Goal: Task Accomplishment & Management: Manage account settings

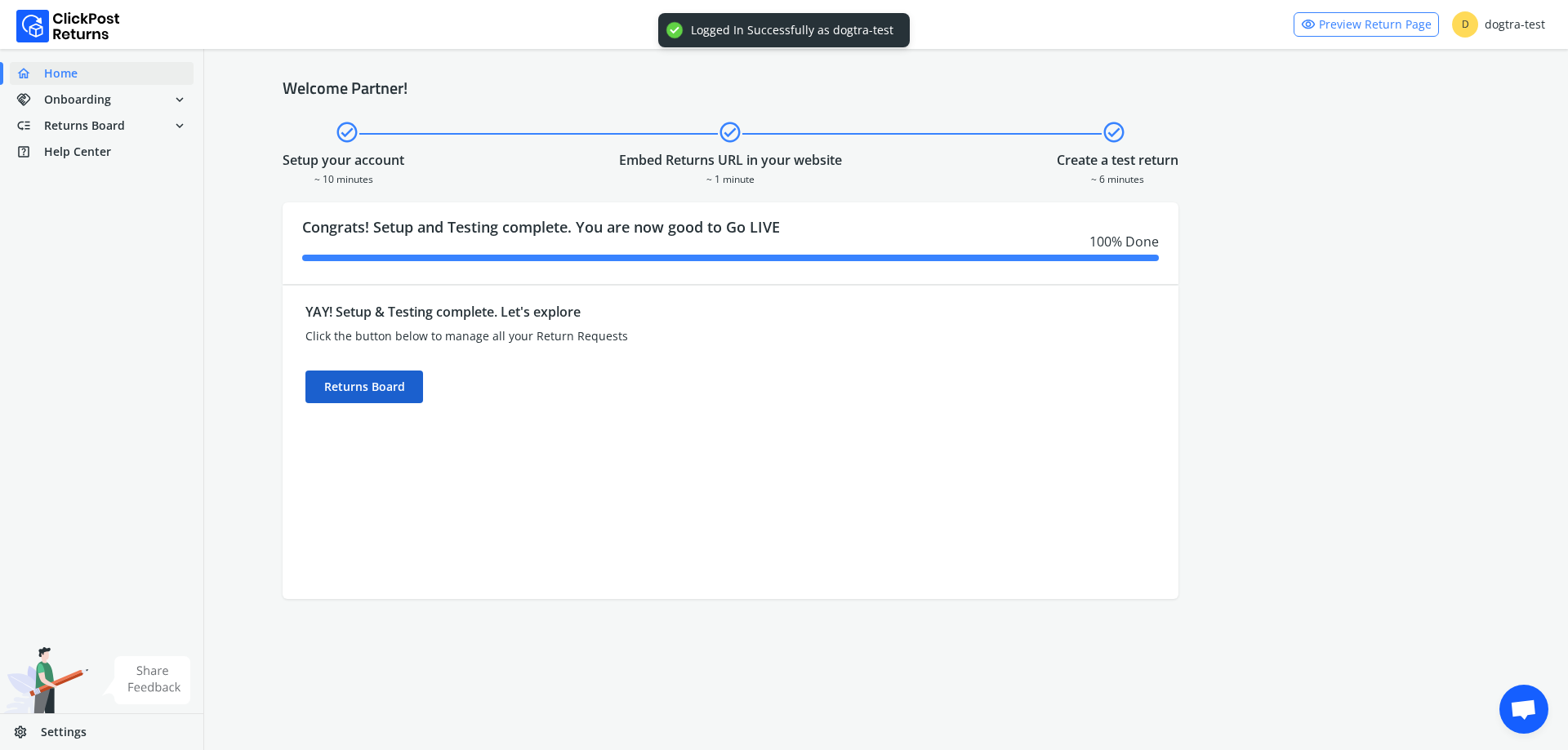
click at [360, 392] on div "Returns Board" at bounding box center [364, 386] width 118 height 32
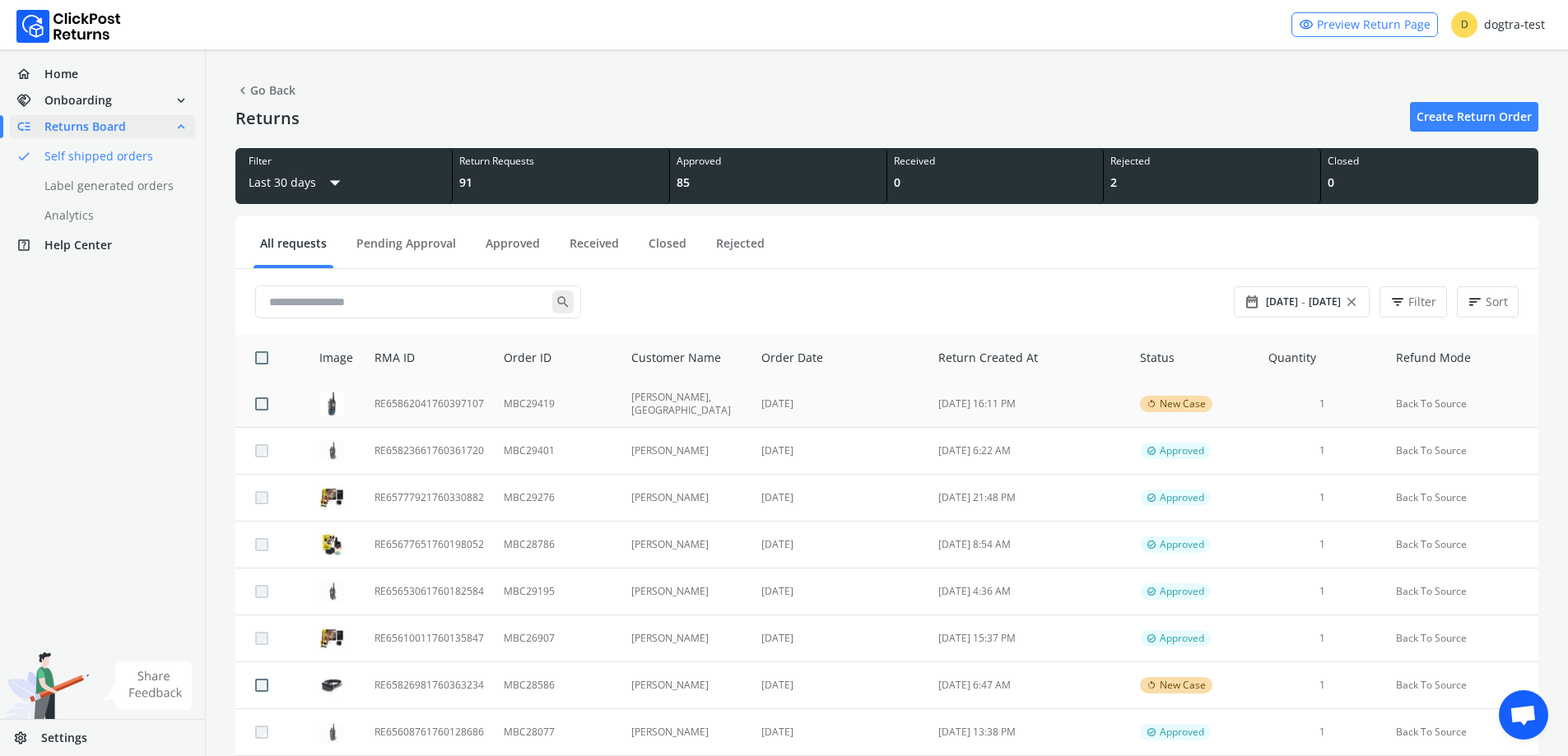
click at [525, 394] on td "MBC29419" at bounding box center [558, 404] width 128 height 46
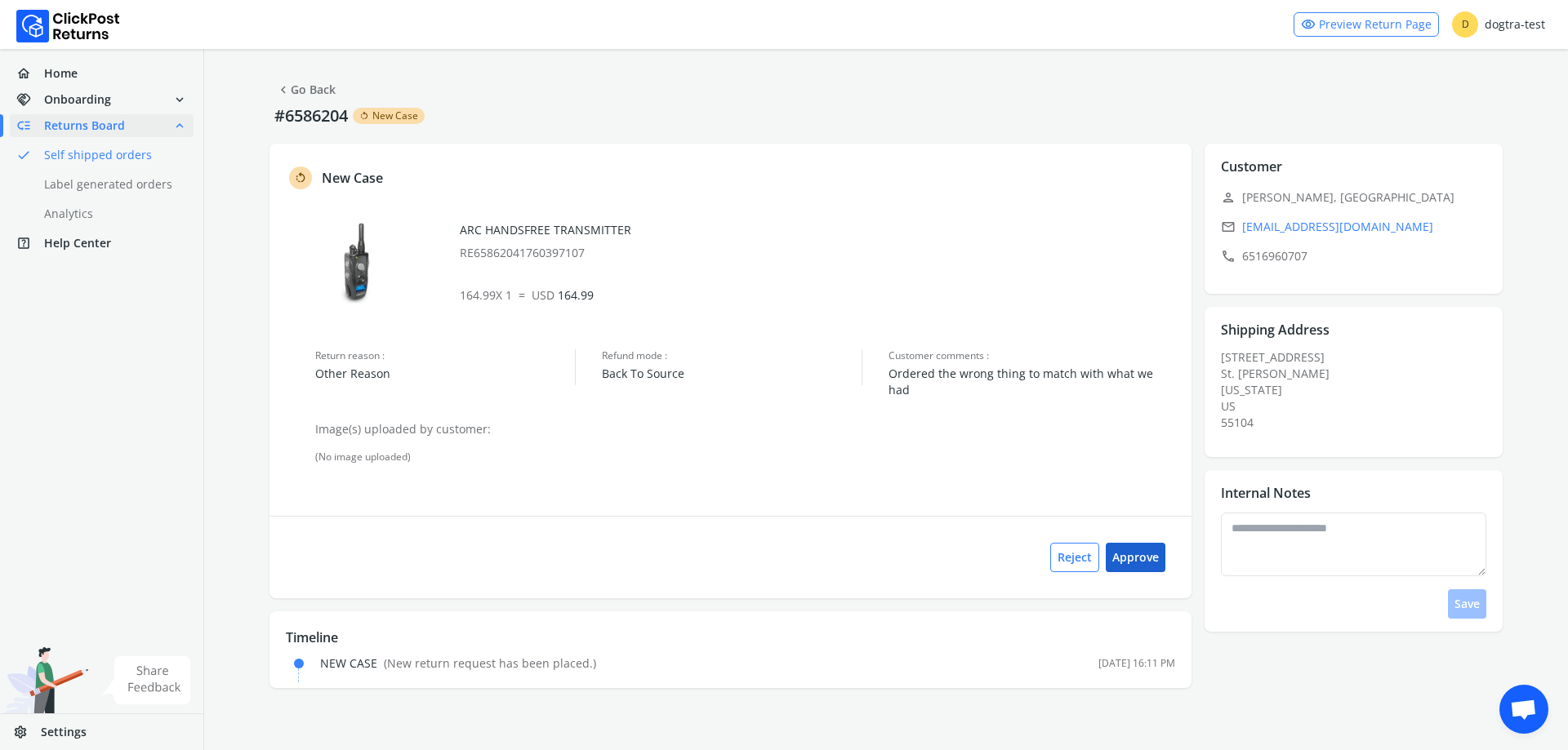
click at [1145, 549] on button "Approve" at bounding box center [1136, 558] width 60 height 29
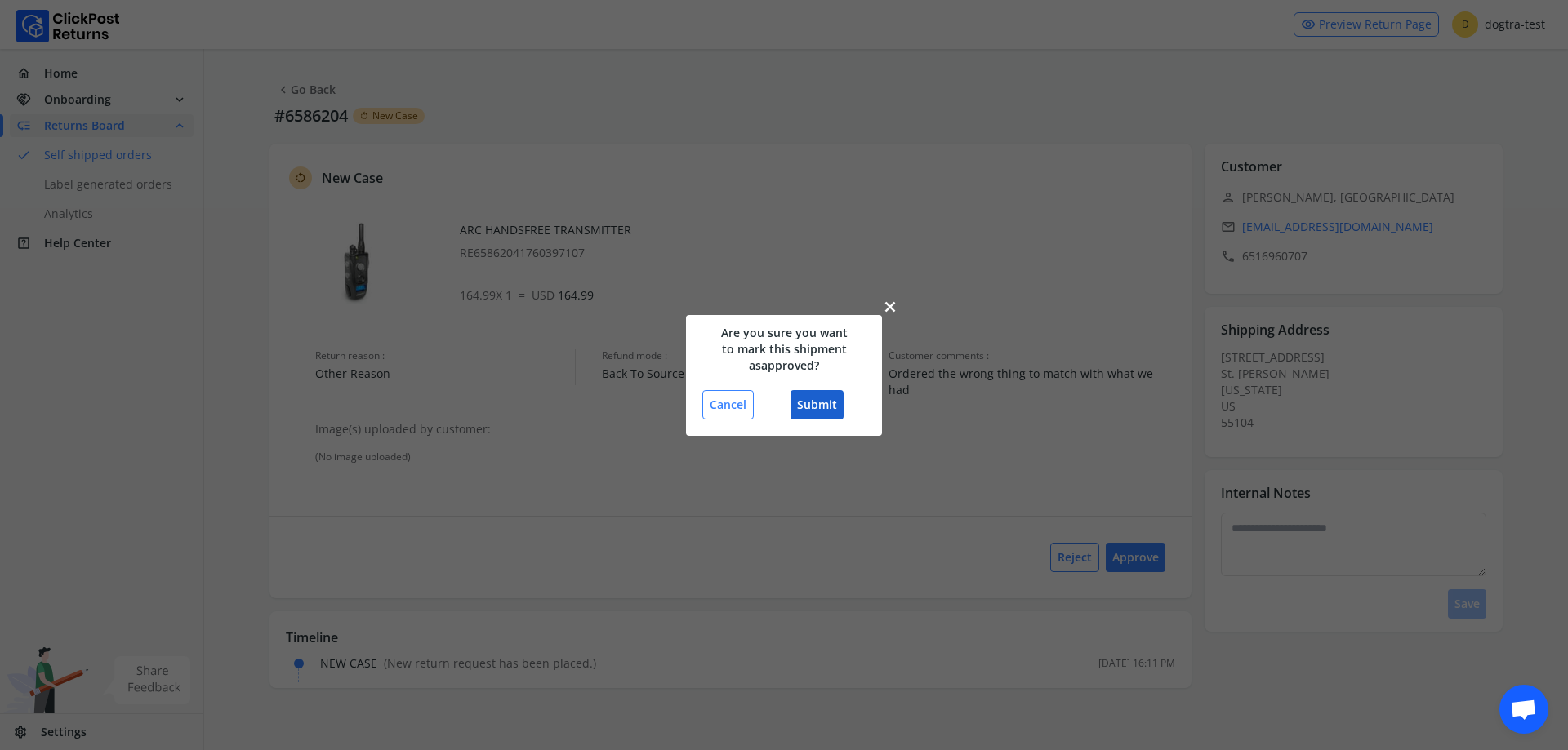
click at [809, 403] on button "Submit" at bounding box center [817, 405] width 53 height 29
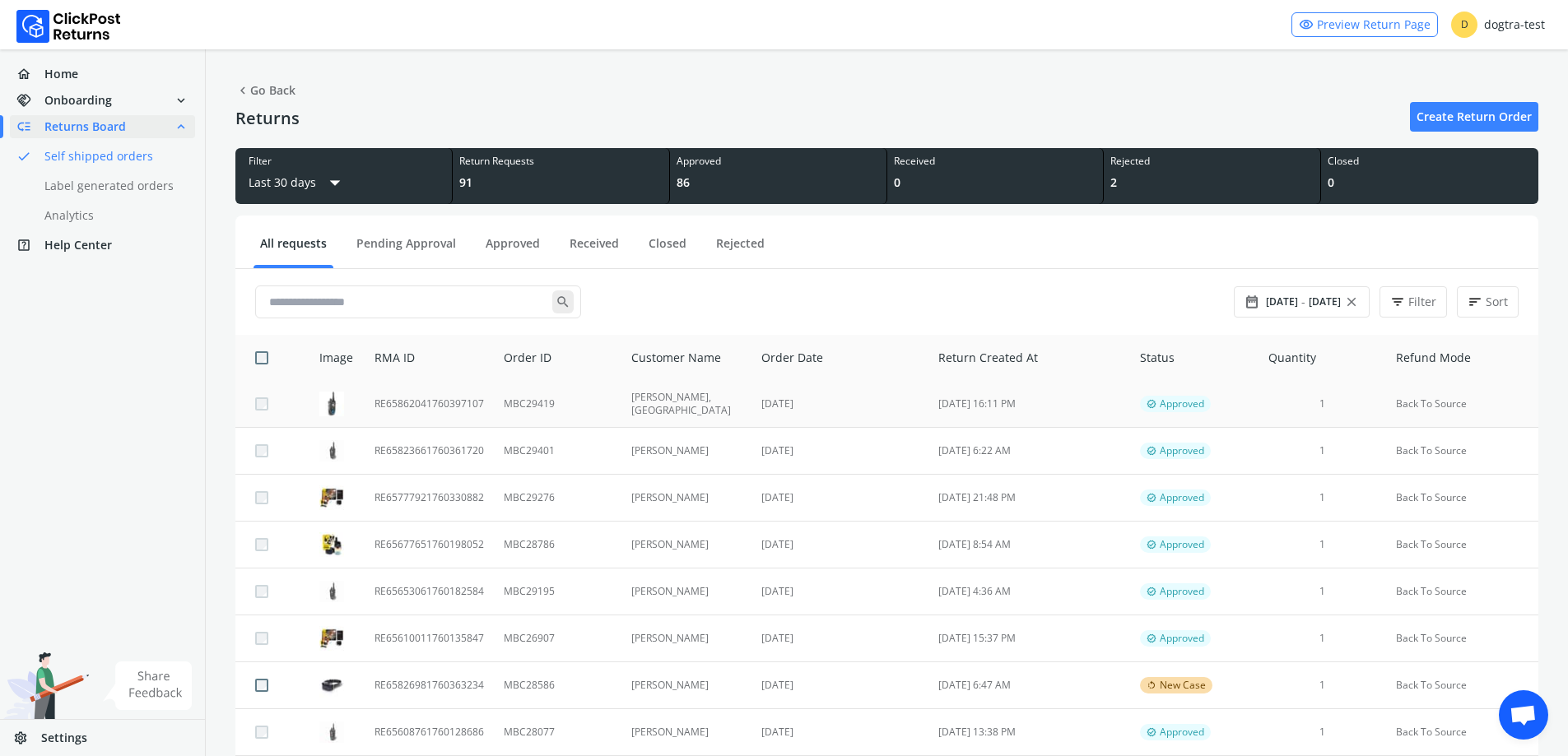
click at [702, 396] on td "[PERSON_NAME], [GEOGRAPHIC_DATA]" at bounding box center [687, 404] width 131 height 46
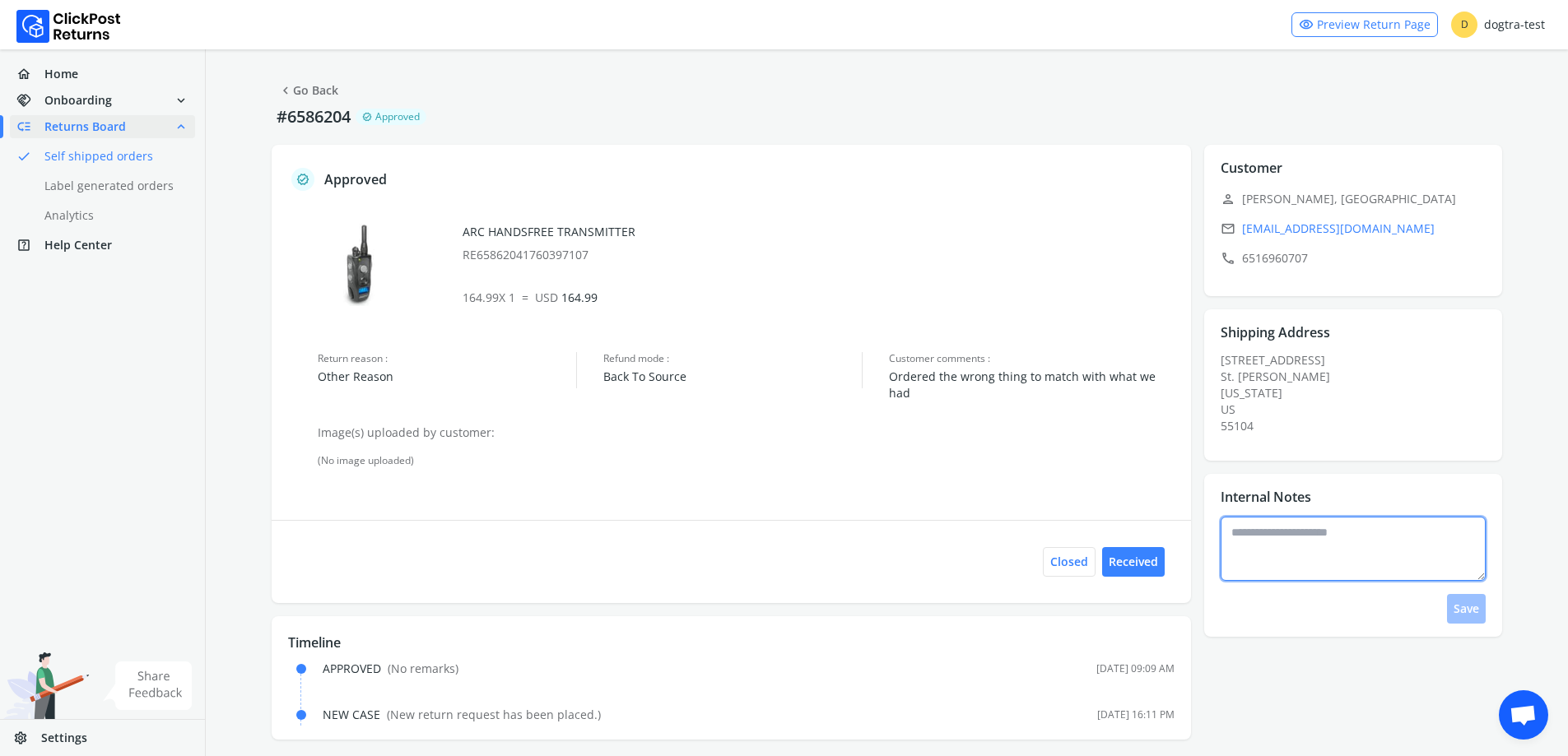
click at [1305, 558] on textarea at bounding box center [1353, 548] width 265 height 64
type textarea "**********"
click at [1463, 607] on button "Save" at bounding box center [1466, 609] width 39 height 30
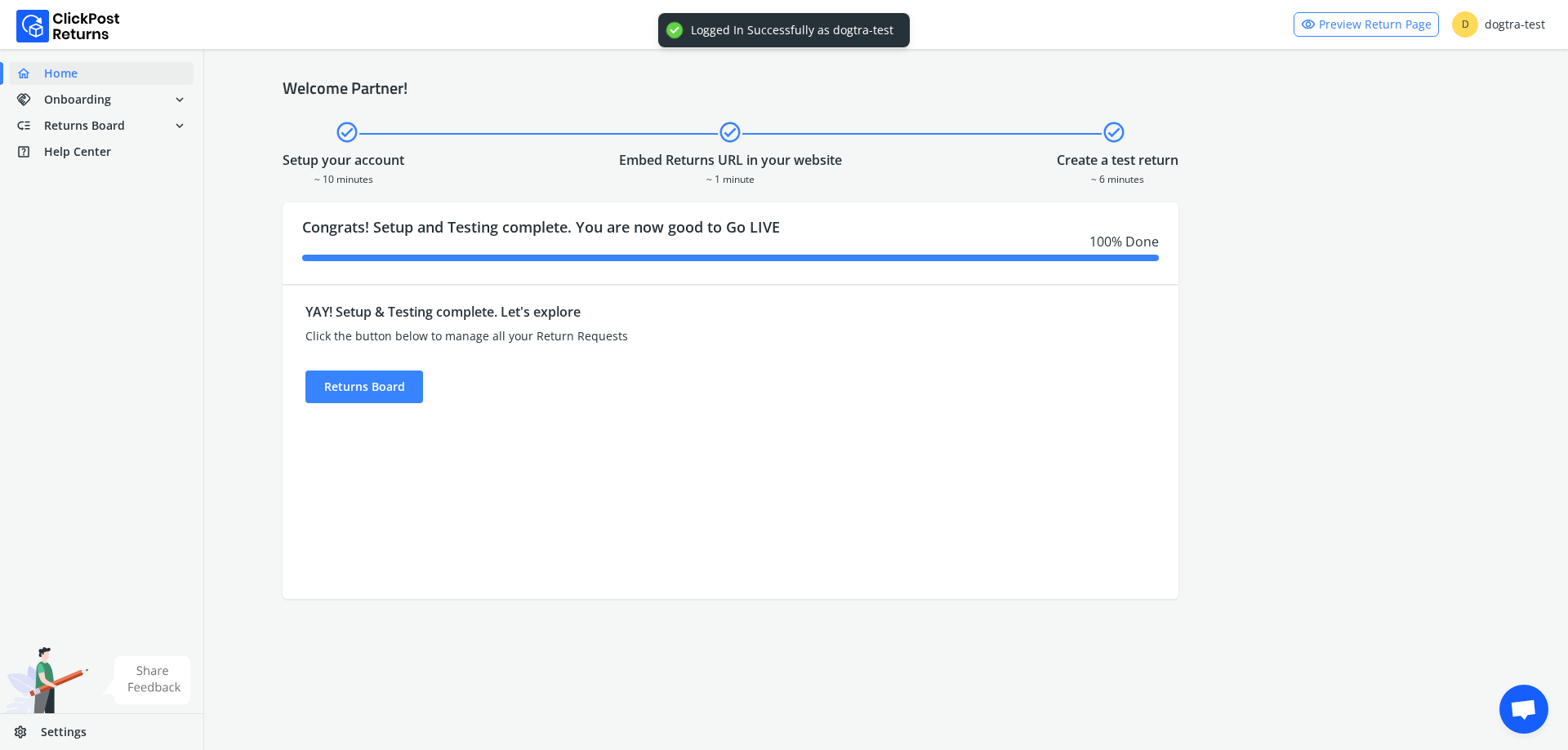
click at [370, 363] on div "YAY! Setup & Testing complete. Let's explore Click the button below to manage a…" at bounding box center [618, 347] width 626 height 111
click at [377, 383] on div "Returns Board" at bounding box center [364, 386] width 118 height 32
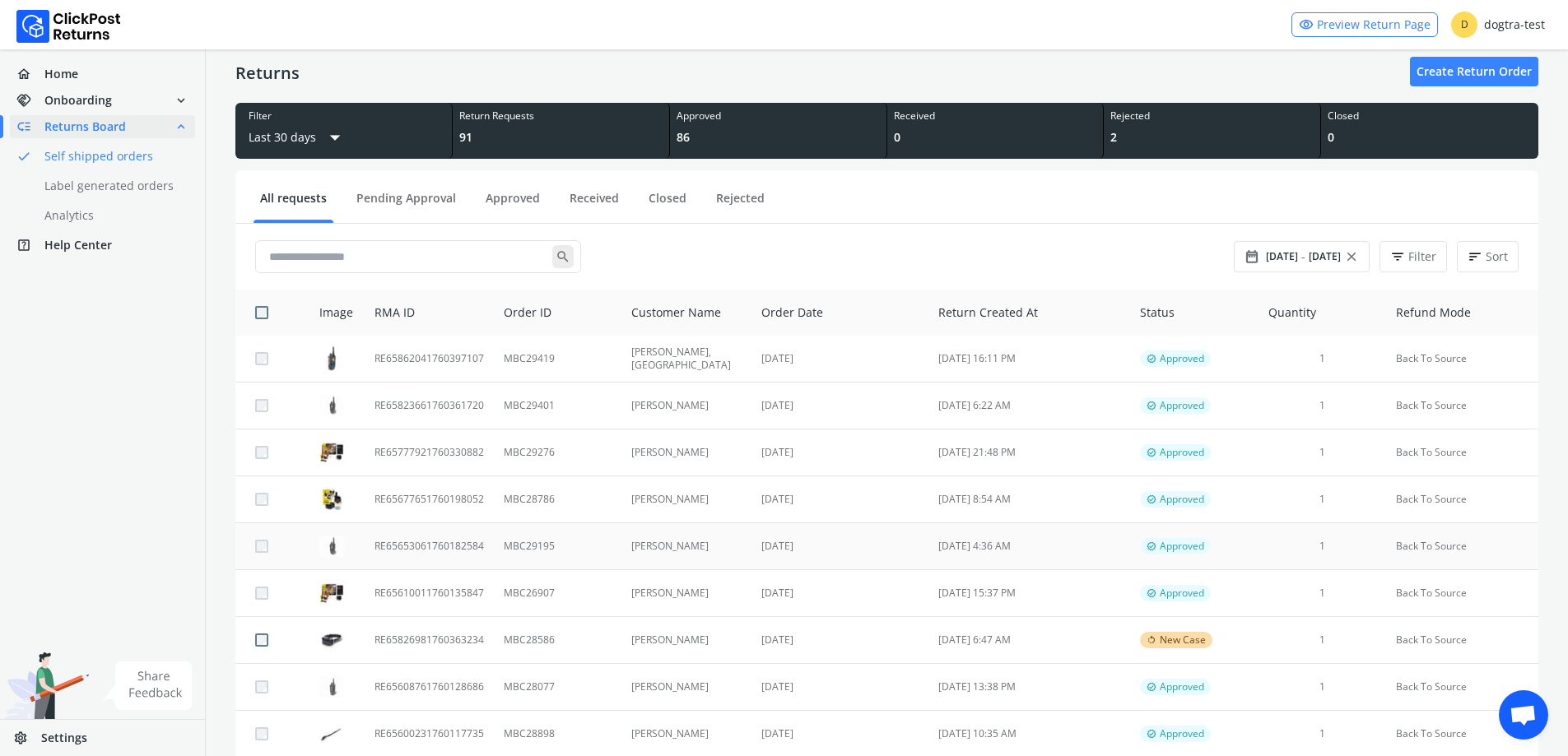
scroll to position [165, 0]
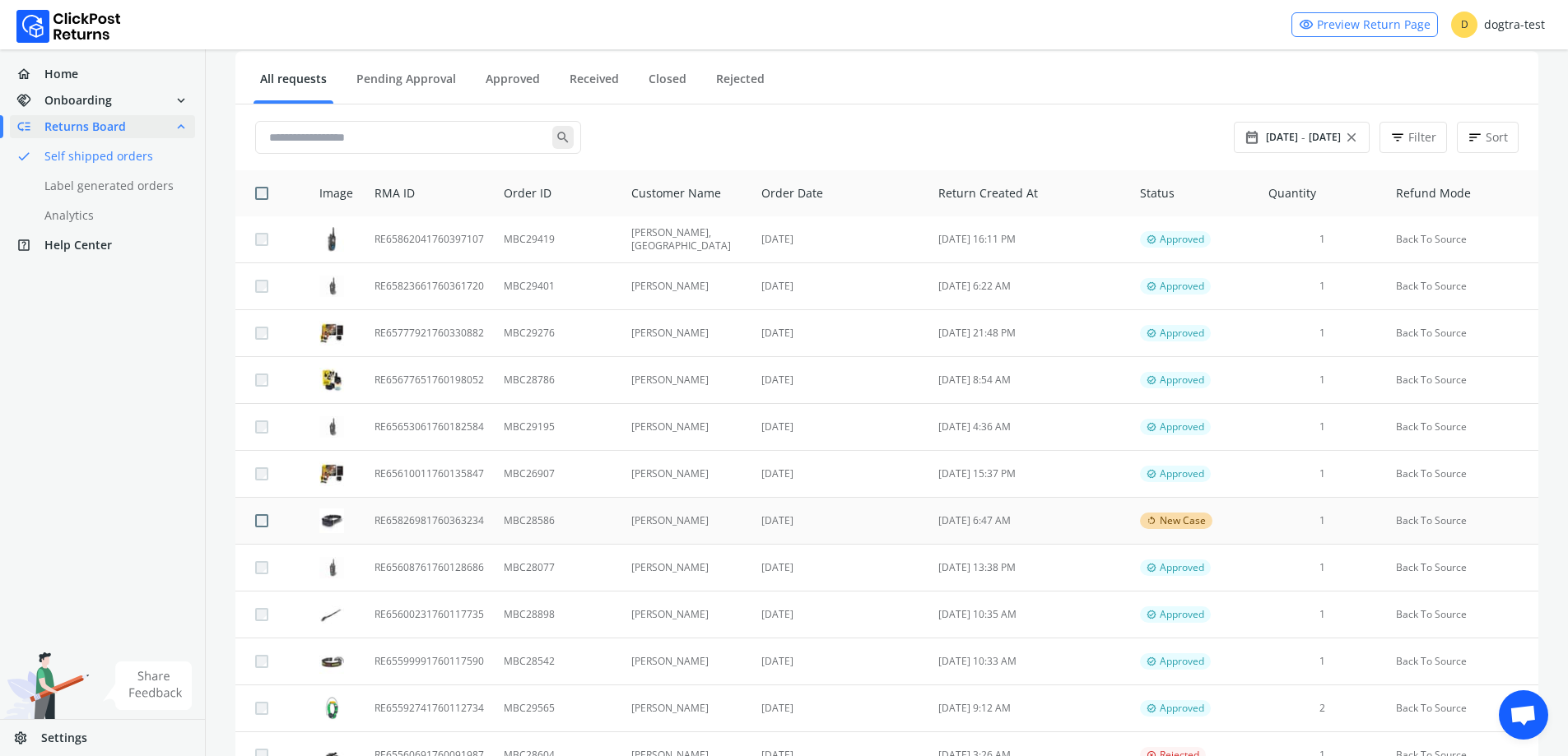
click at [826, 520] on td "[DATE]" at bounding box center [839, 521] width 177 height 46
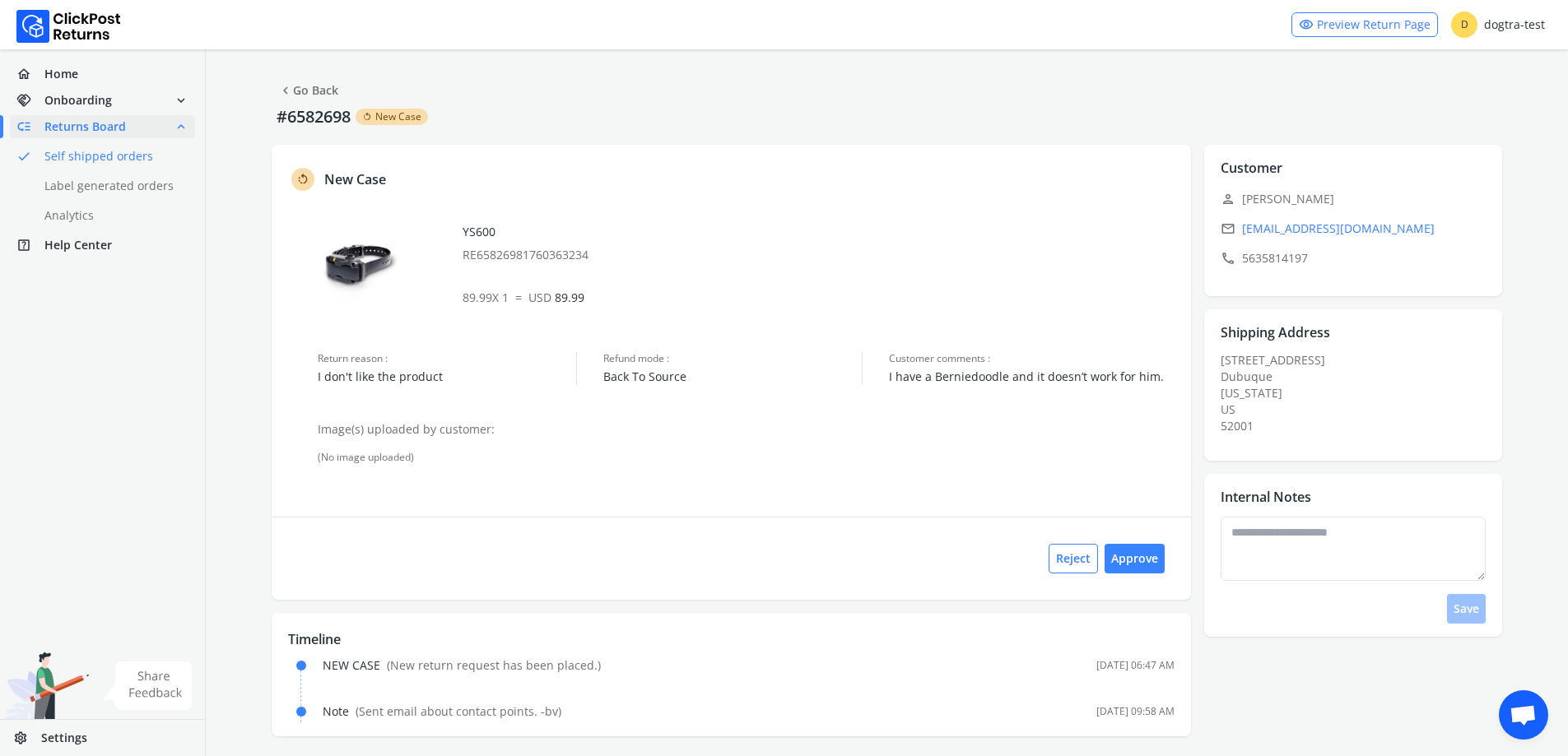
click at [294, 86] on link "chevron_left Go Back" at bounding box center [307, 90] width 60 height 23
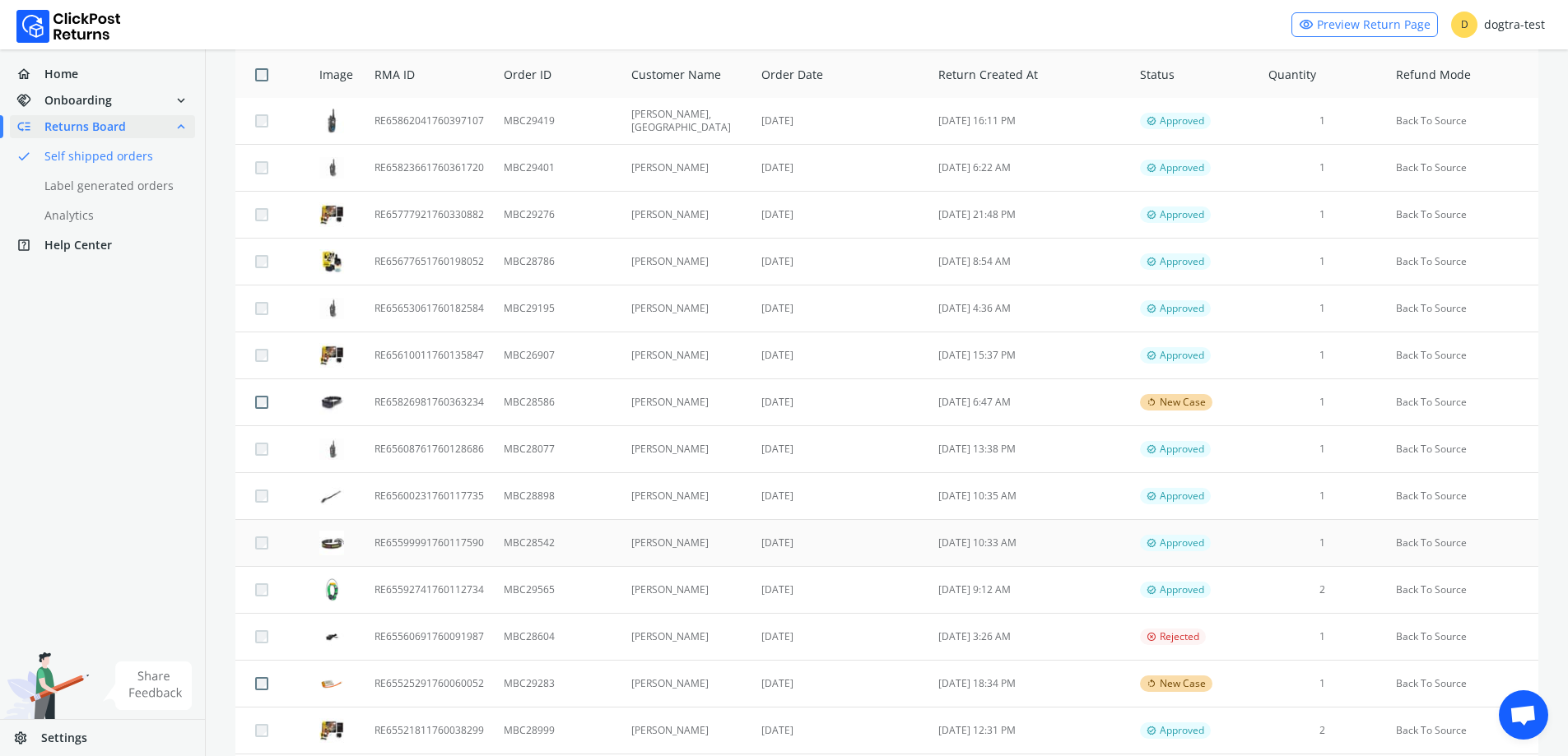
scroll to position [494, 0]
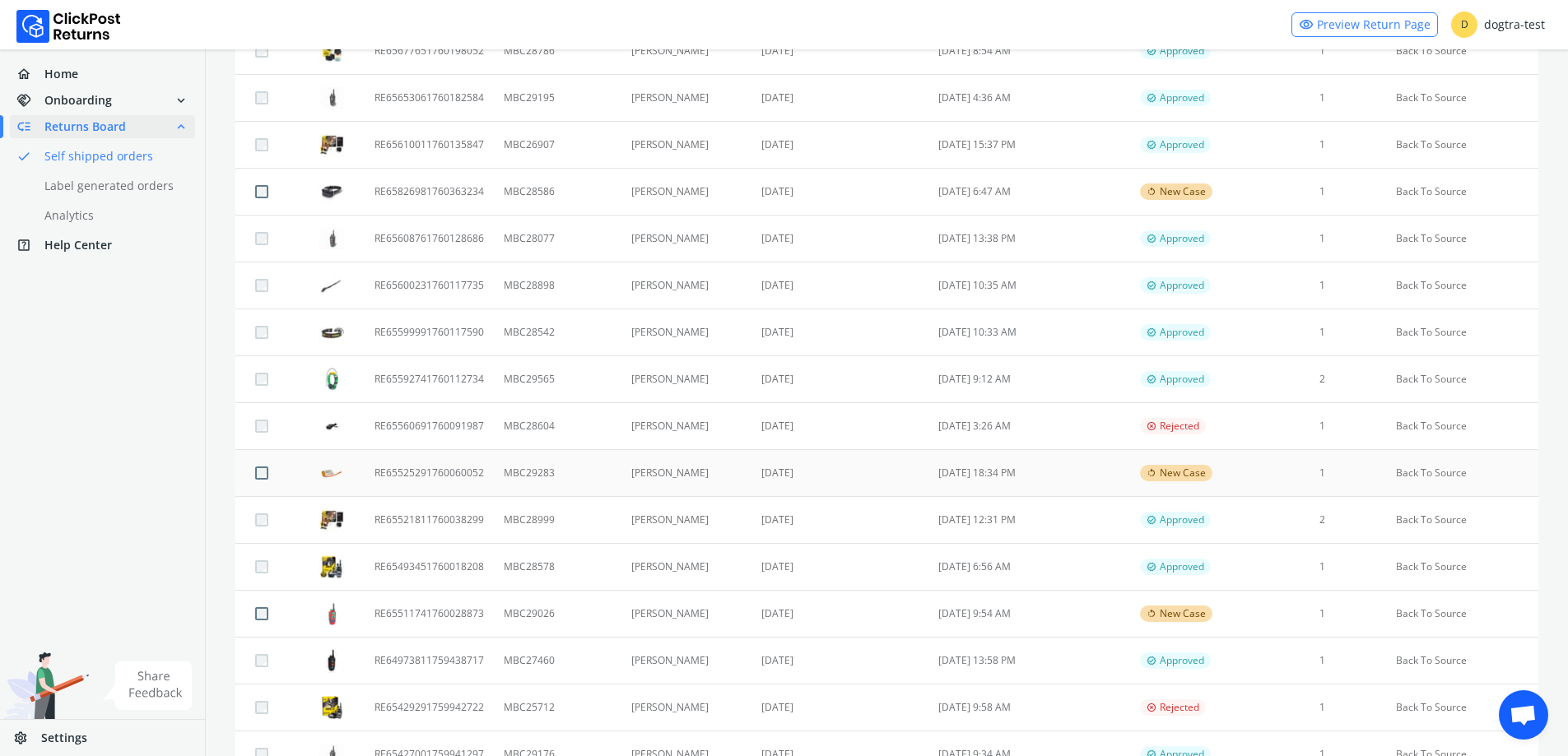
click at [722, 475] on td "[PERSON_NAME]" at bounding box center [687, 473] width 131 height 46
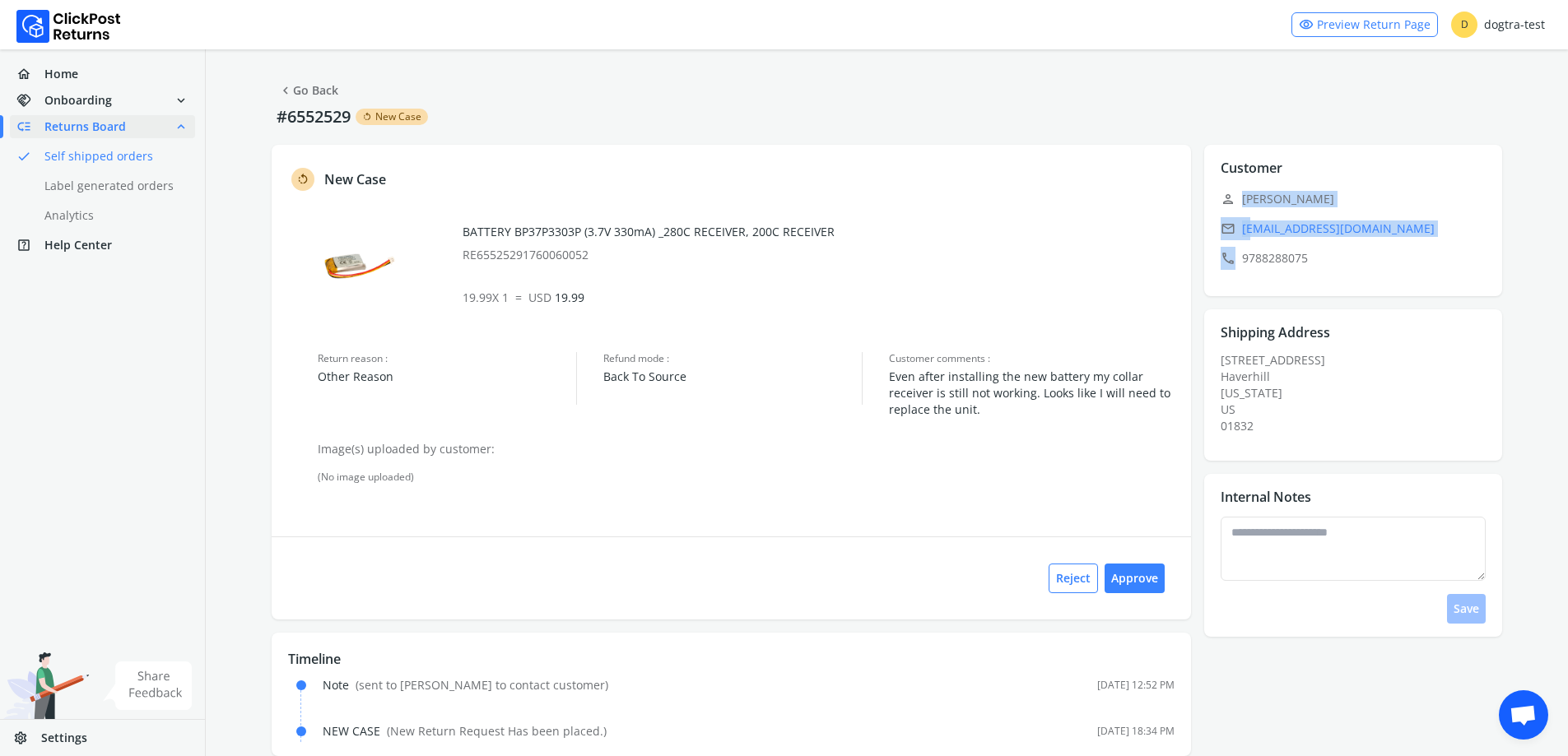
drag, startPoint x: 1239, startPoint y: 197, endPoint x: 1454, endPoint y: 248, distance: 221.0
click at [1454, 248] on div "Customer edit person Kendra Townshend email kjtownshend@comcast.net call 978828…" at bounding box center [1352, 220] width 298 height 151
click at [1491, 250] on p "call 9788288075" at bounding box center [1358, 258] width 275 height 23
click at [1519, 251] on div "chevron_left Go Back #6552529 rotate_left New Case rotate_left New Case BATTERY…" at bounding box center [887, 416] width 1362 height 733
